Goal: Register for event/course

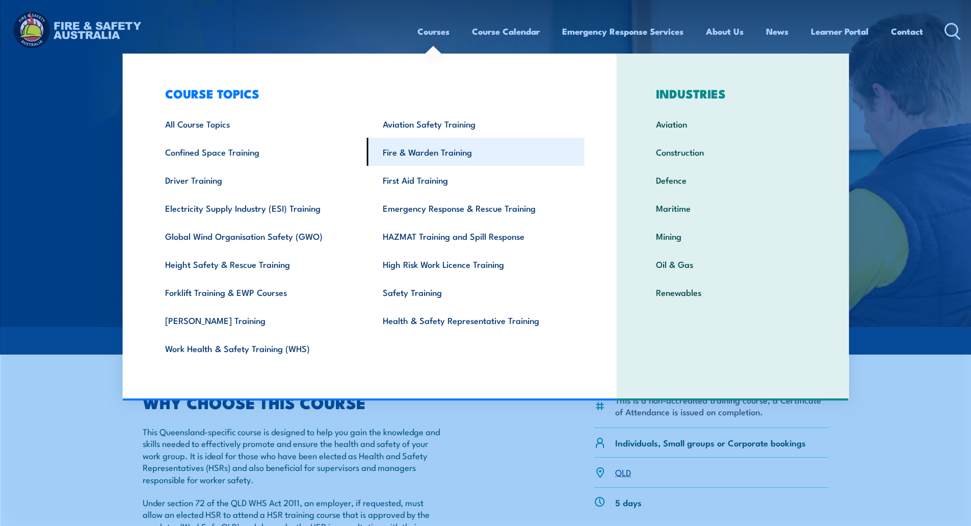
click at [411, 147] on link "Fire & Warden Training" at bounding box center [476, 152] width 218 height 28
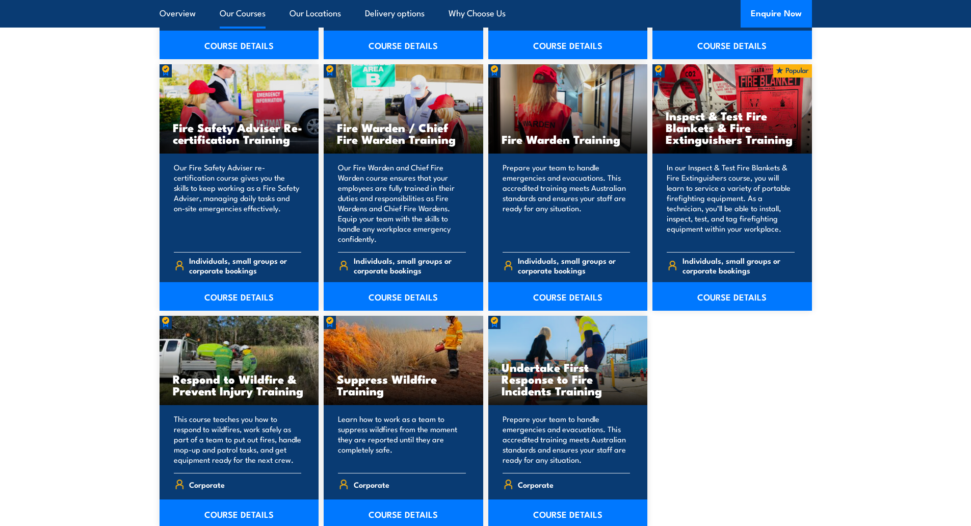
scroll to position [1478, 0]
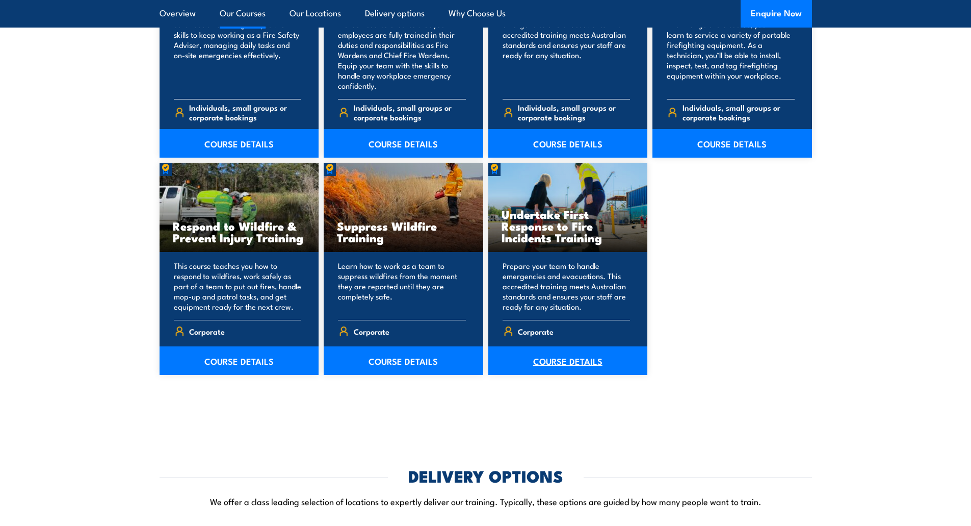
click at [562, 358] on link "COURSE DETAILS" at bounding box center [568, 360] width 160 height 29
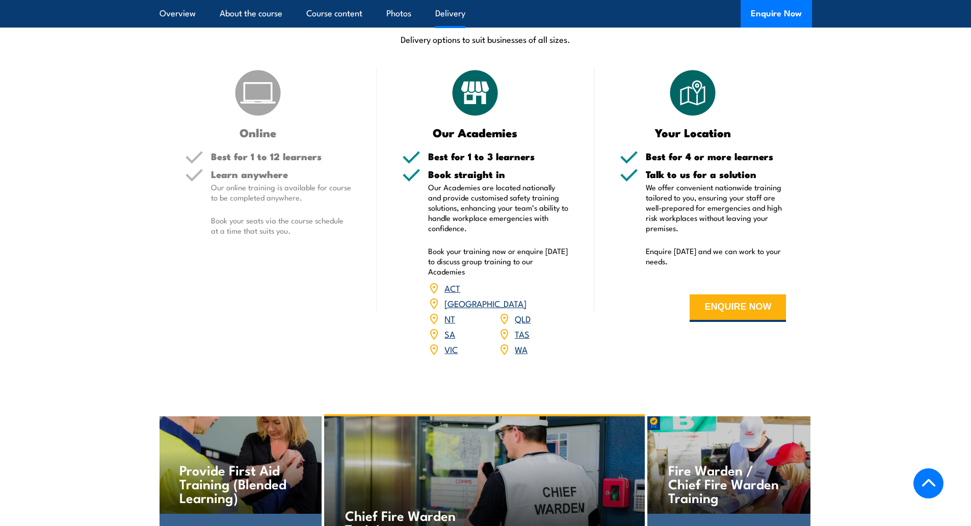
scroll to position [1382, 0]
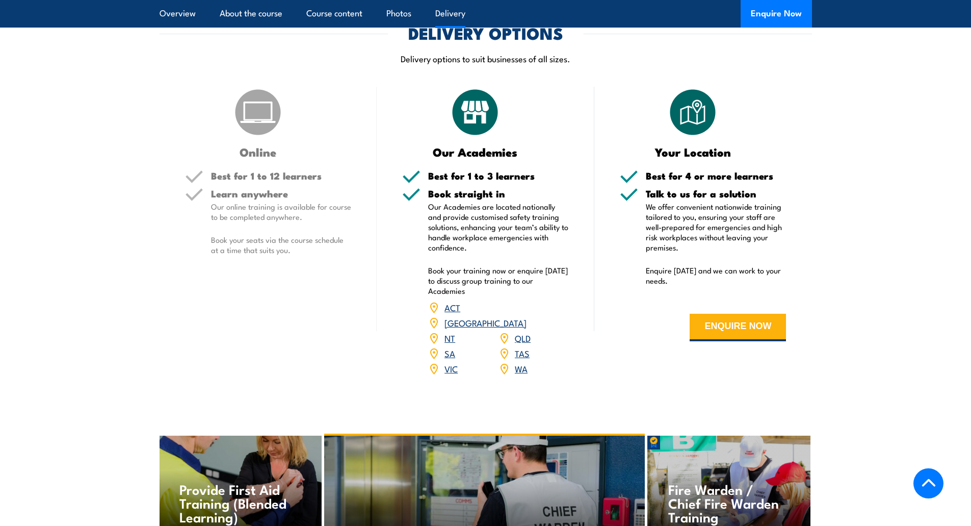
click at [446, 347] on link "SA" at bounding box center [450, 353] width 11 height 12
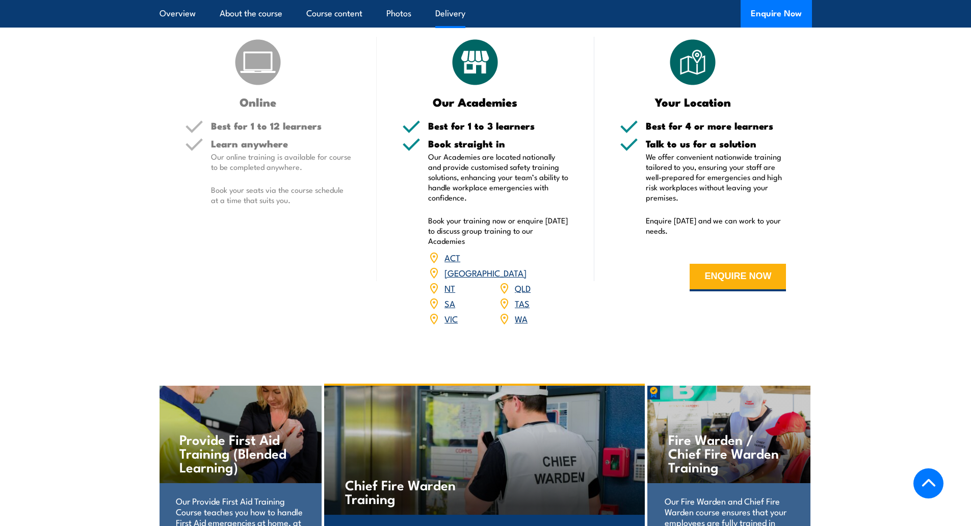
scroll to position [1433, 0]
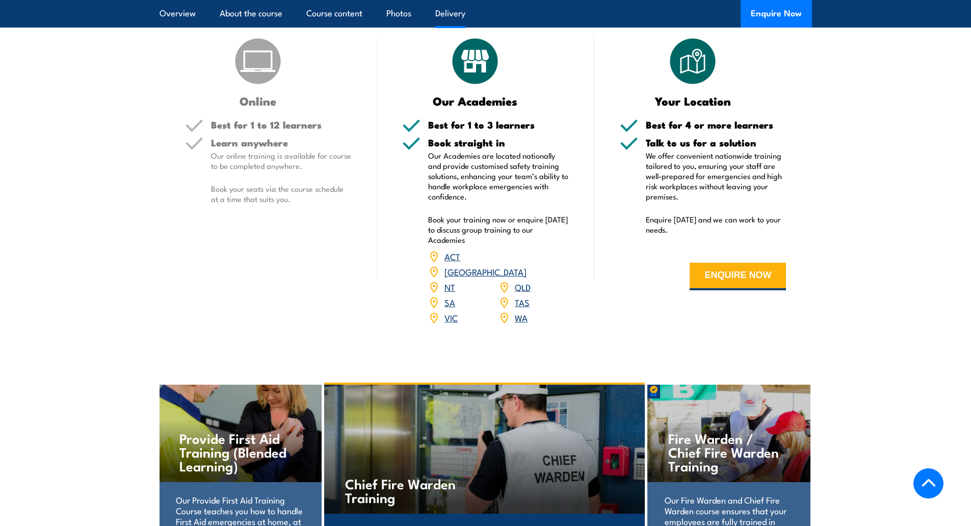
click at [452, 296] on link "SA" at bounding box center [450, 302] width 11 height 12
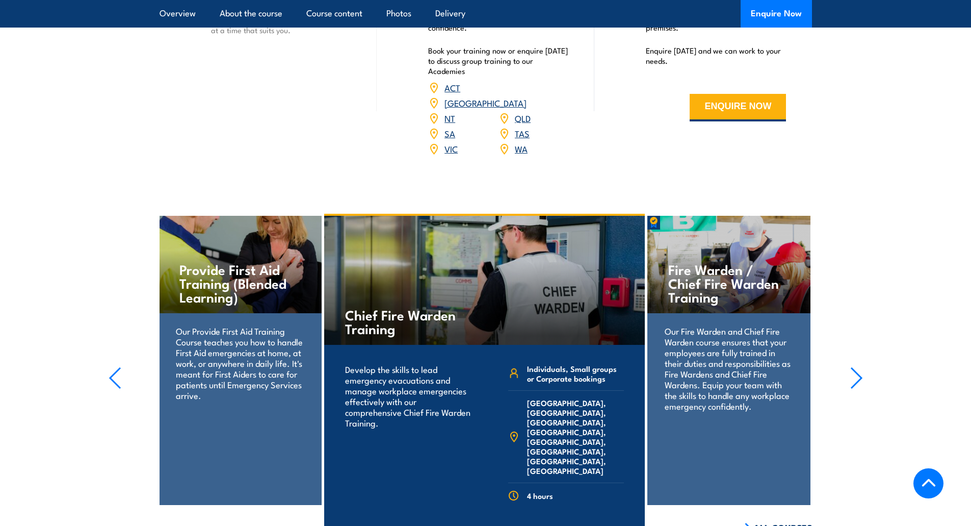
scroll to position [1484, 0]
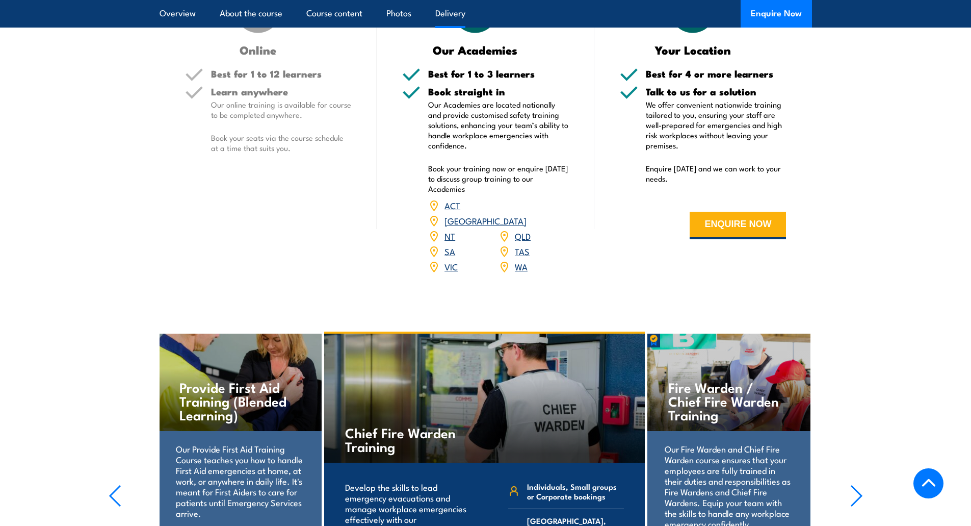
click at [452, 245] on link "SA" at bounding box center [450, 251] width 11 height 12
click at [432, 246] on img at bounding box center [433, 251] width 11 height 11
click at [446, 245] on link "SA" at bounding box center [450, 251] width 11 height 12
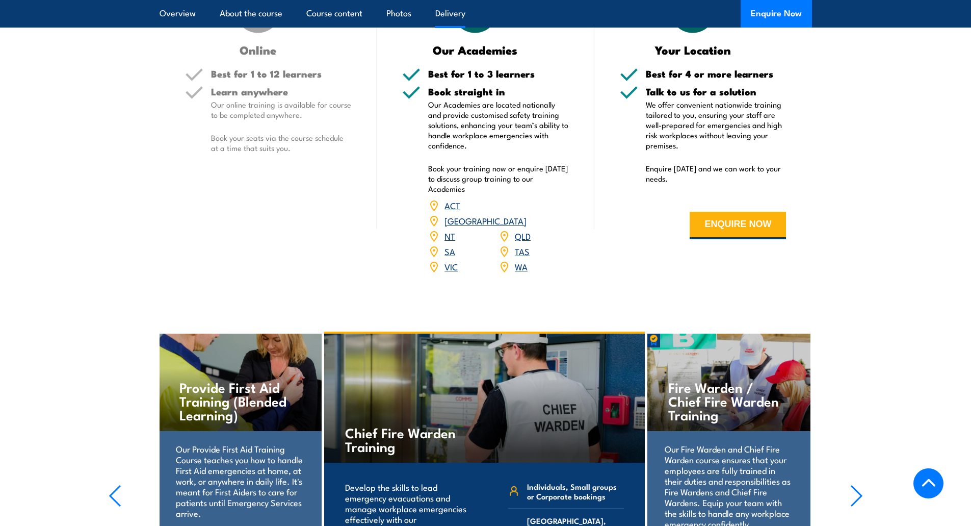
click at [446, 245] on link "SA" at bounding box center [450, 251] width 11 height 12
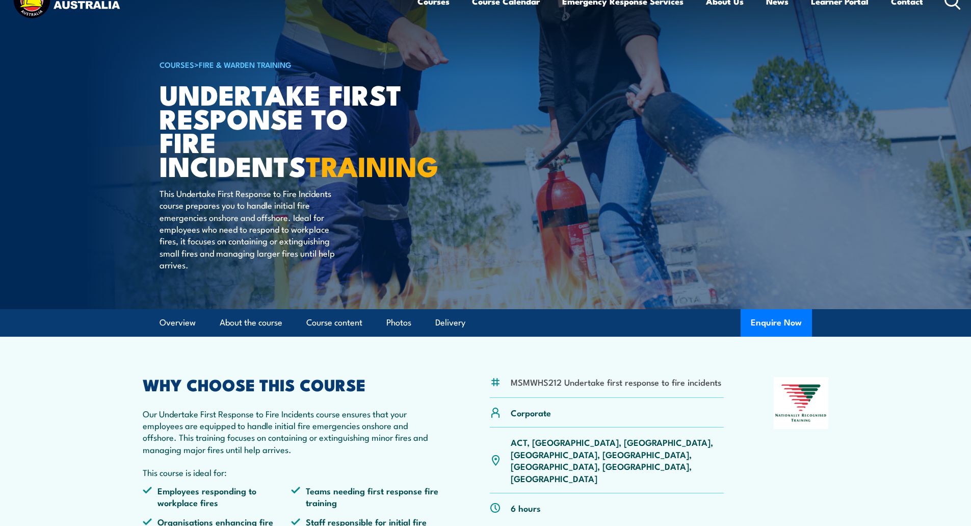
scroll to position [0, 0]
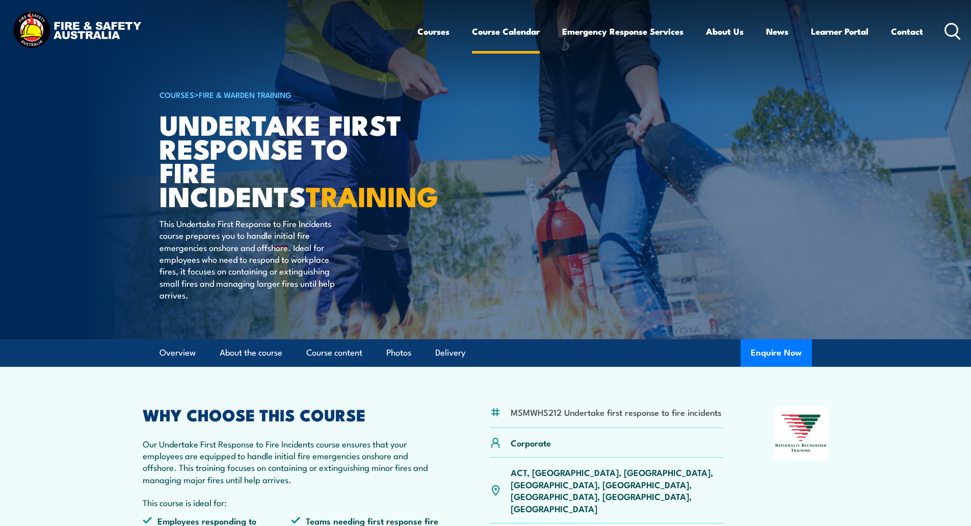
click at [519, 31] on link "Course Calendar" at bounding box center [506, 31] width 68 height 27
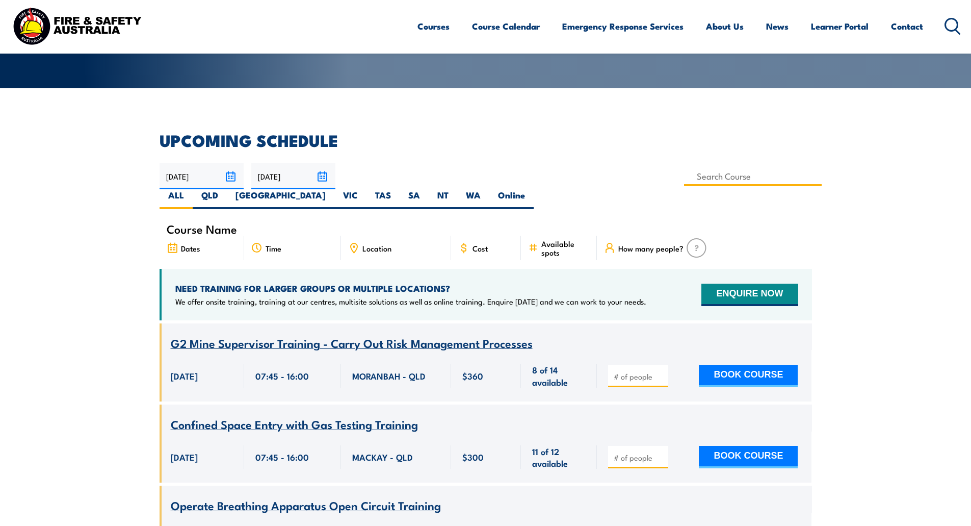
click at [684, 173] on input at bounding box center [753, 176] width 138 height 20
type input "Fire Extinguisher Training"
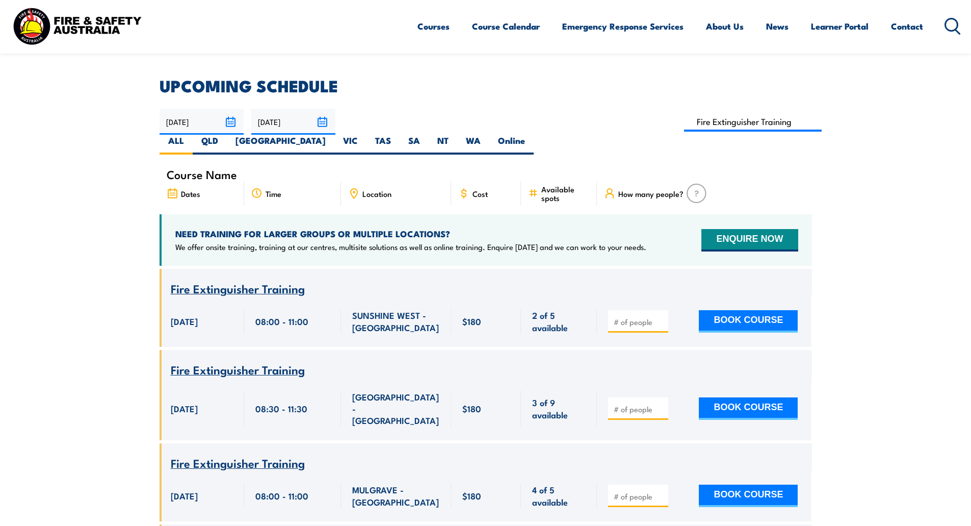
scroll to position [234, 0]
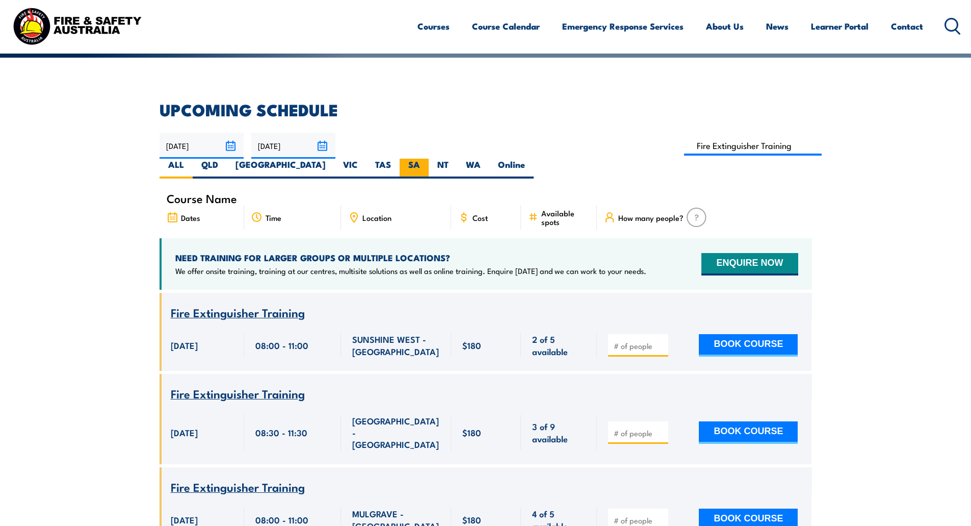
click at [429, 159] on label "SA" at bounding box center [414, 169] width 29 height 20
click at [427, 159] on input "SA" at bounding box center [423, 162] width 7 height 7
radio input "true"
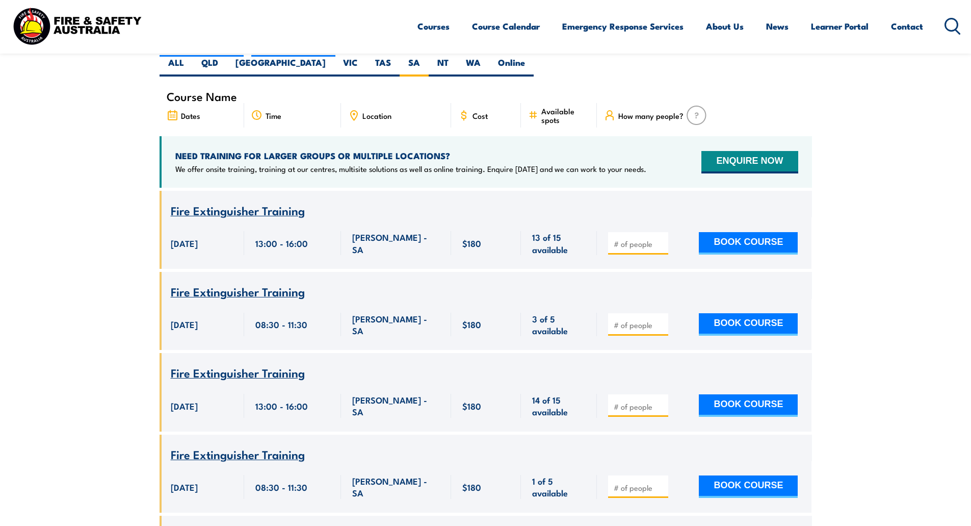
click at [262, 299] on div "08:30 - 11:30" at bounding box center [292, 324] width 97 height 51
click at [257, 282] on span "Fire Extinguisher Training" at bounding box center [238, 290] width 134 height 17
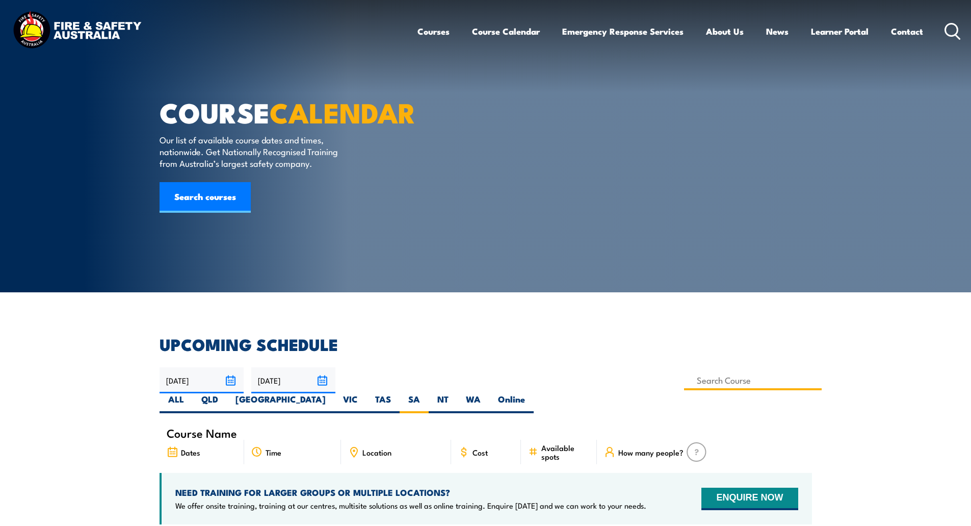
click at [684, 379] on input at bounding box center [753, 380] width 138 height 20
paste input "MSMWHS212."
type input "MSMWHS212"
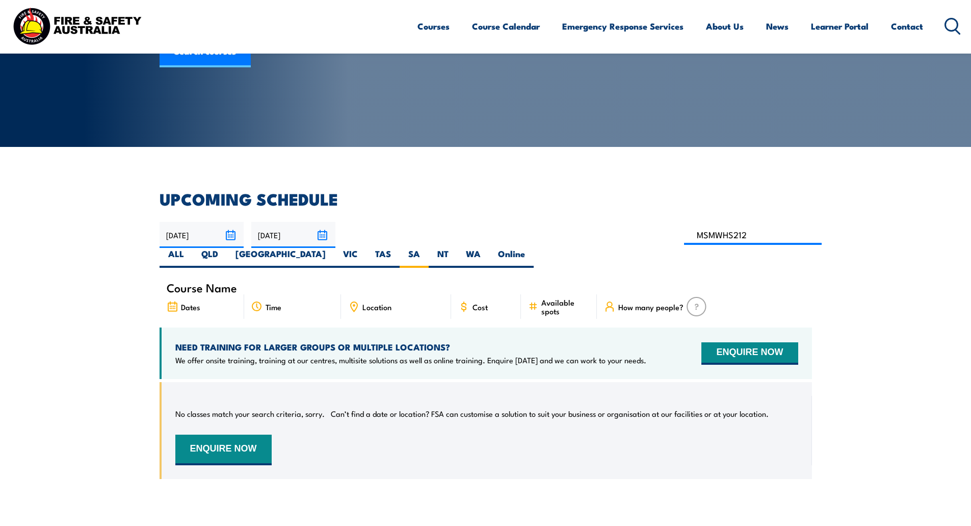
scroll to position [82, 0]
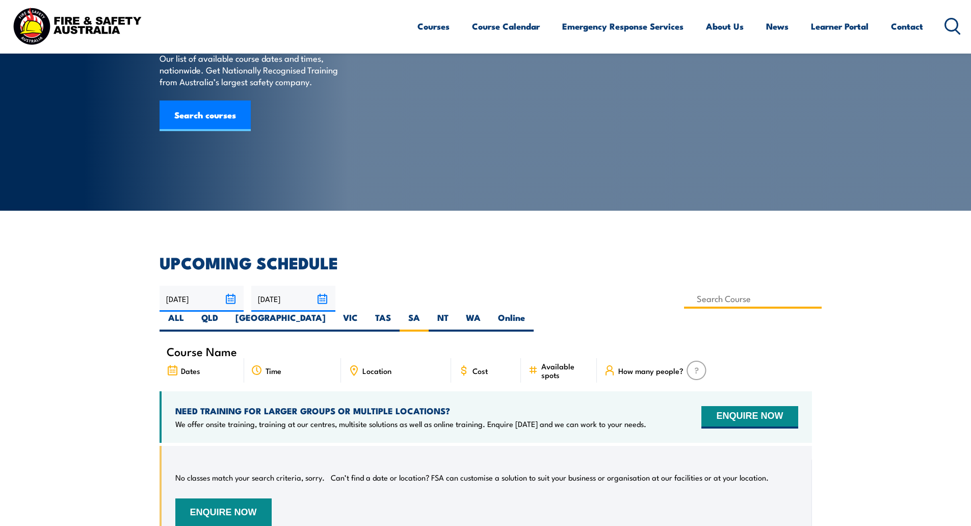
click at [684, 297] on input at bounding box center [753, 299] width 138 height 20
type input "Fire Extinguisher / Fire Warden Training"
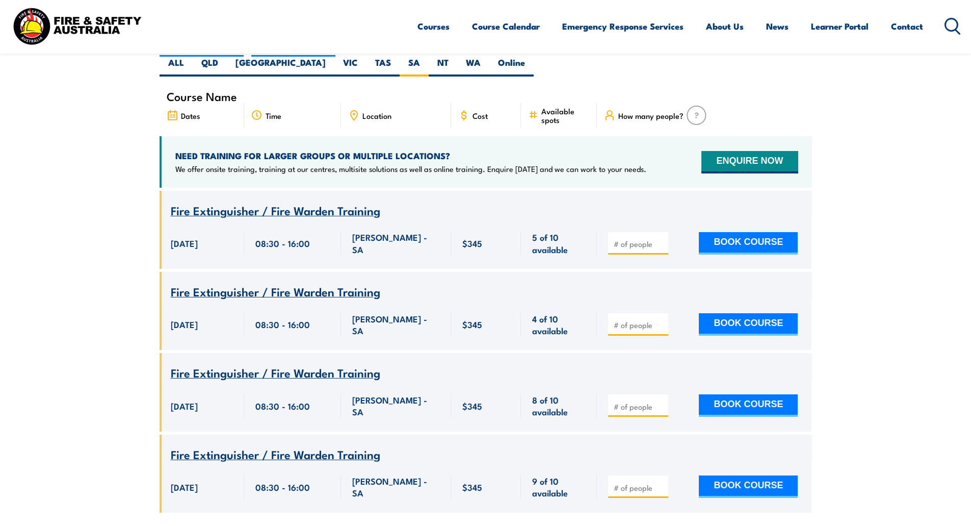
click at [255, 201] on span "Fire Extinguisher / Fire Warden Training" at bounding box center [276, 209] width 210 height 17
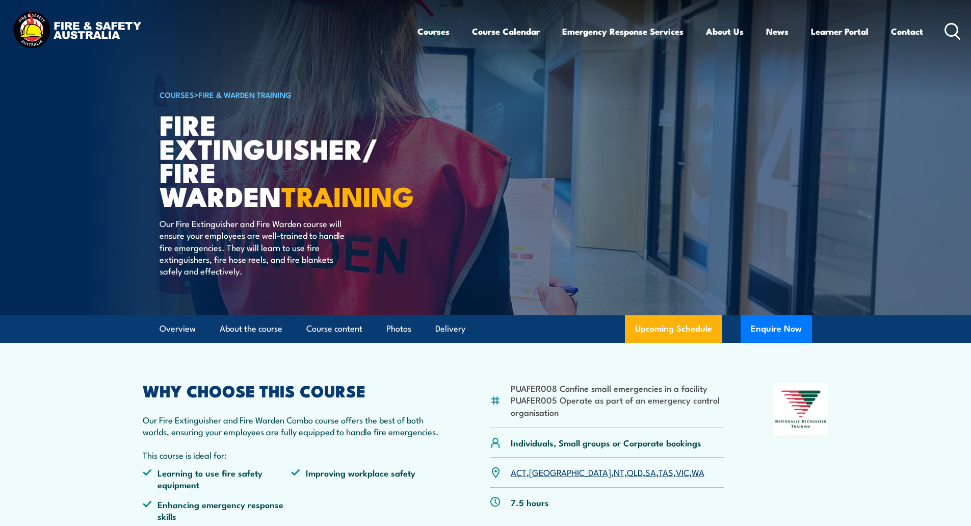
click at [951, 28] on icon at bounding box center [953, 31] width 16 height 17
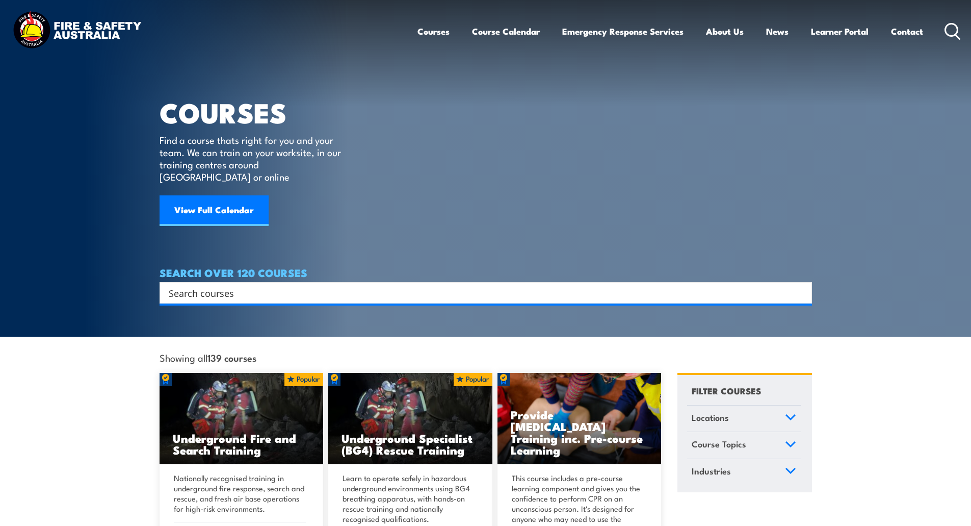
click at [422, 285] on input "Search input" at bounding box center [479, 292] width 621 height 15
paste input "MSMWHS212."
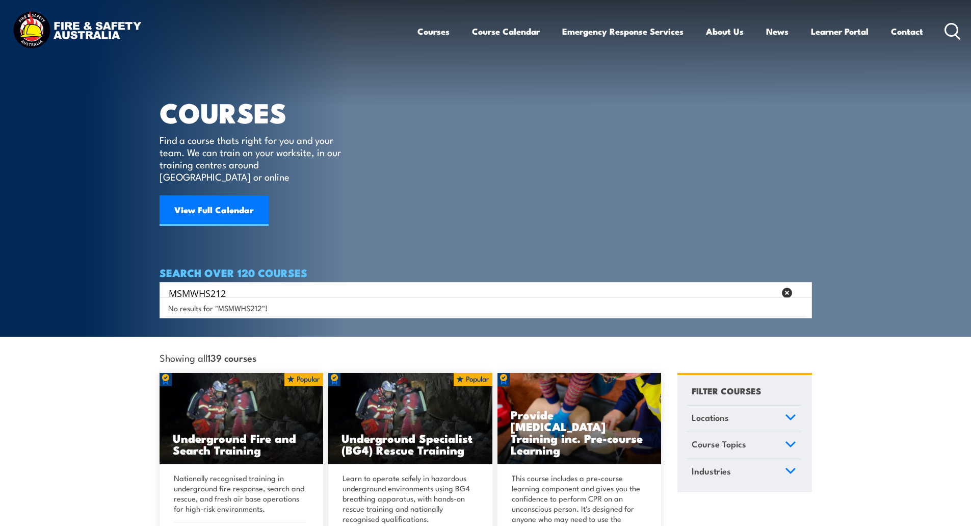
type input "MSMWHS212"
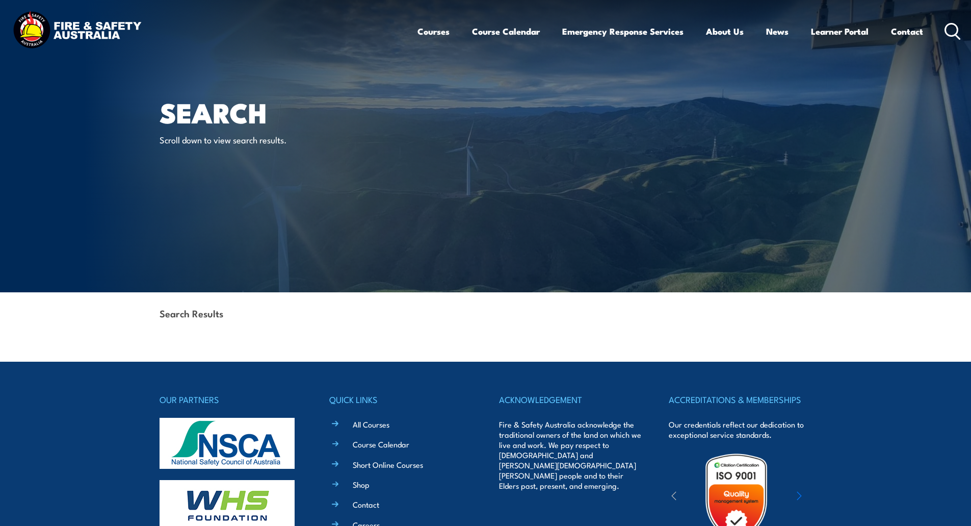
click at [955, 33] on icon at bounding box center [953, 31] width 16 height 17
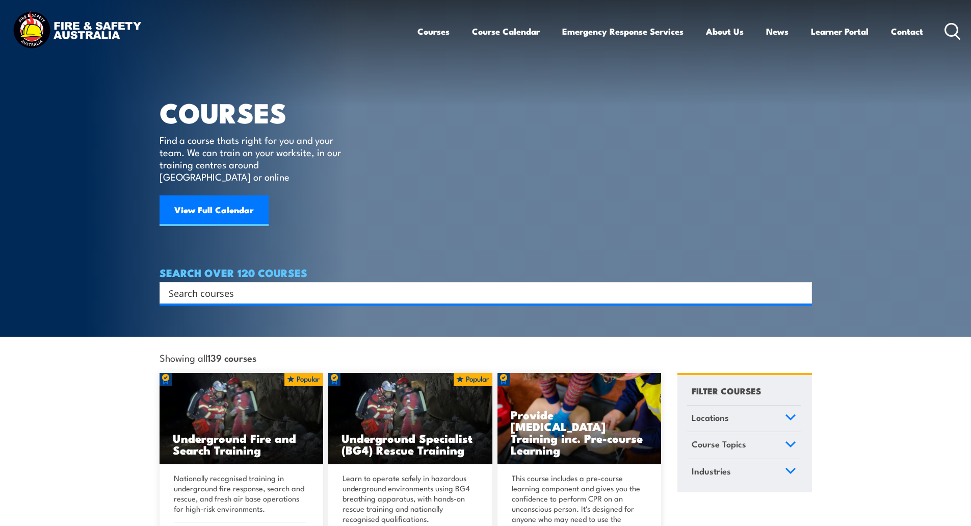
click at [349, 285] on input "Search input" at bounding box center [479, 292] width 621 height 15
paste input "MSMWHS212."
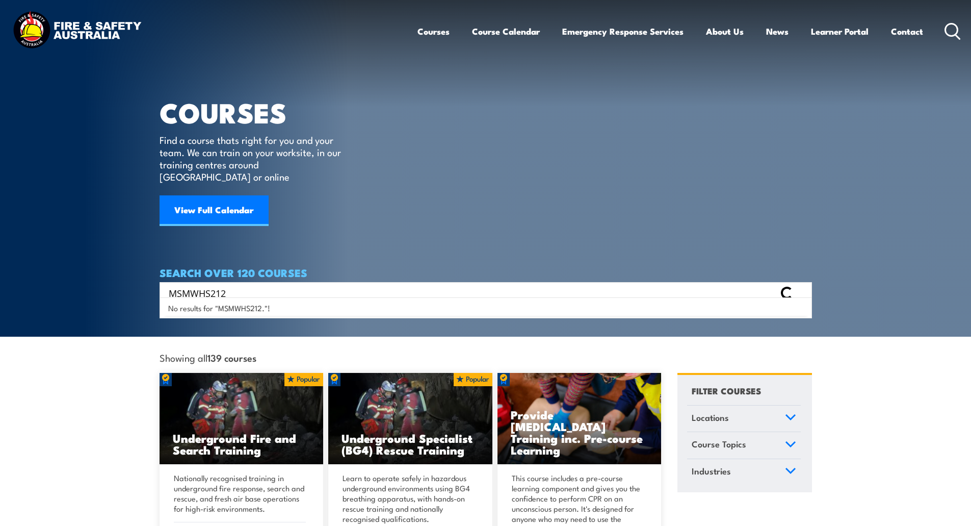
type input "MSMWHS212"
